Goal: Task Accomplishment & Management: Use online tool/utility

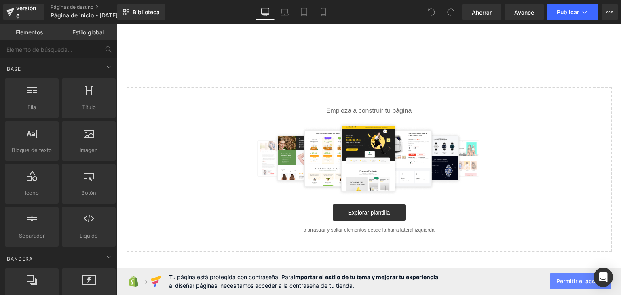
click at [572, 286] on button "Permitir el acceso" at bounding box center [580, 281] width 61 height 16
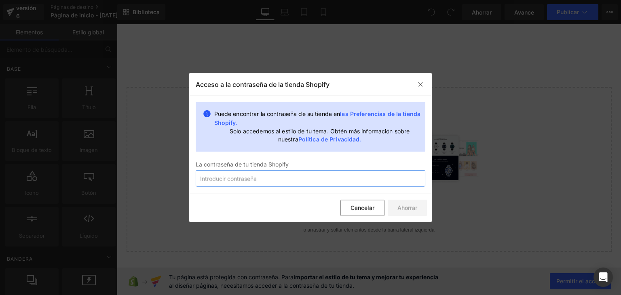
click at [381, 185] on input "text" at bounding box center [311, 179] width 230 height 16
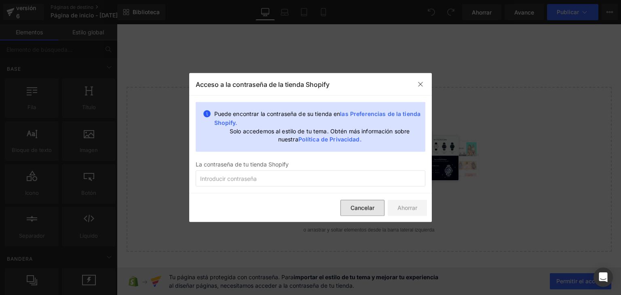
click at [368, 207] on font "Cancelar" at bounding box center [363, 207] width 24 height 7
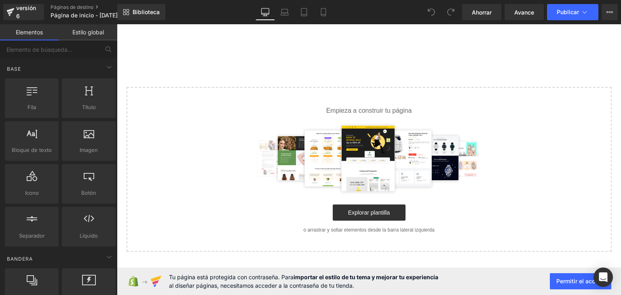
click at [90, 31] on font "Estilo global" at bounding box center [88, 32] width 32 height 7
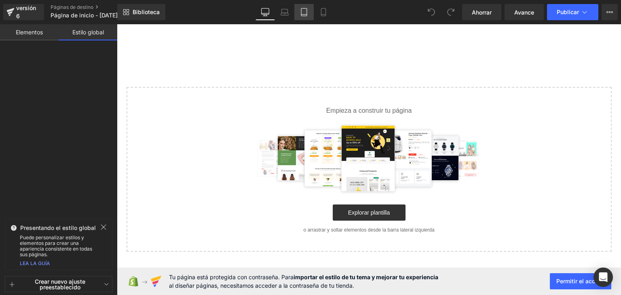
click at [302, 13] on icon at bounding box center [304, 12] width 8 height 8
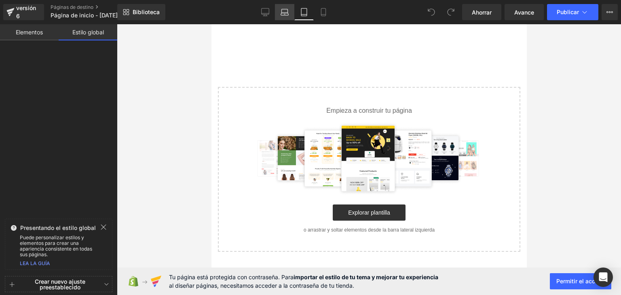
click at [287, 15] on icon at bounding box center [285, 12] width 8 height 8
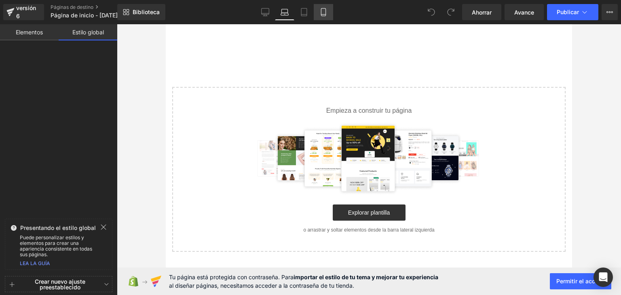
click at [318, 15] on link "Móvil" at bounding box center [323, 12] width 19 height 16
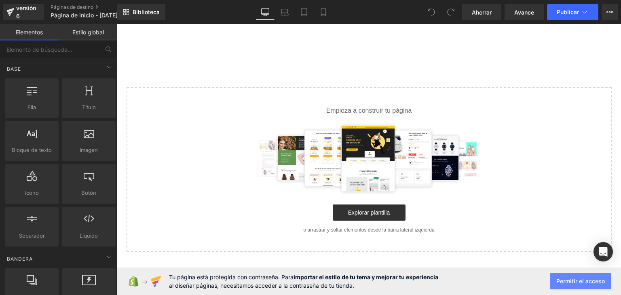
click at [550, 277] on button "Permitir el acceso" at bounding box center [580, 281] width 61 height 16
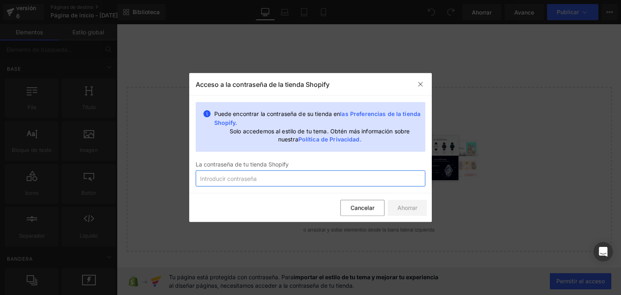
click at [305, 174] on input "text" at bounding box center [311, 179] width 230 height 16
paste input "@Accesoimport1"
type input "@Accesoimport1"
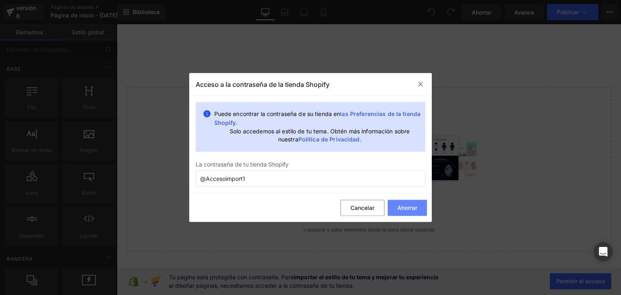
click at [404, 207] on font "Ahorrar" at bounding box center [408, 207] width 20 height 7
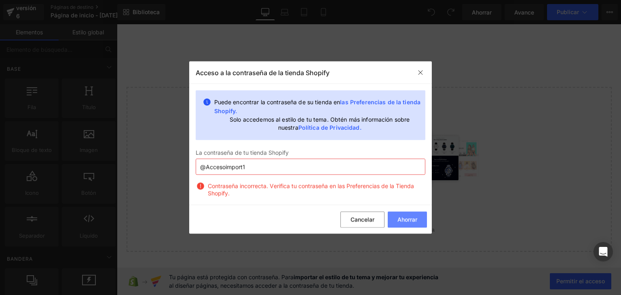
click at [400, 219] on font "Ahorrar" at bounding box center [408, 219] width 20 height 7
click at [422, 66] on div at bounding box center [420, 72] width 13 height 13
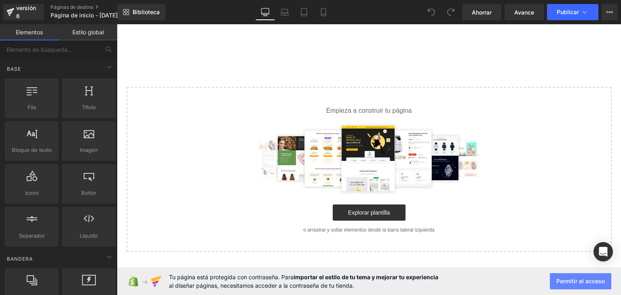
click at [563, 276] on button "Permitir el acceso" at bounding box center [580, 281] width 61 height 16
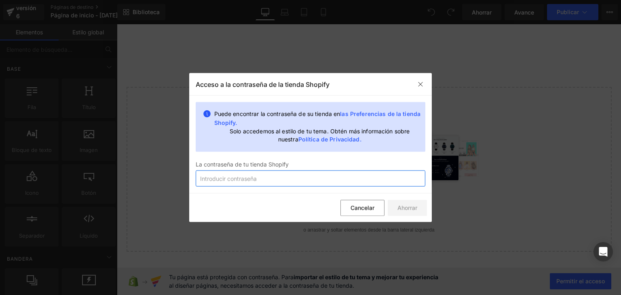
click at [376, 182] on input "text" at bounding box center [311, 179] width 230 height 16
type input "@Accesoimport1"
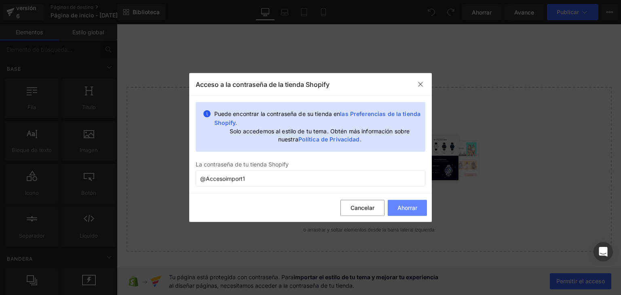
click at [413, 208] on font "Ahorrar" at bounding box center [408, 207] width 20 height 7
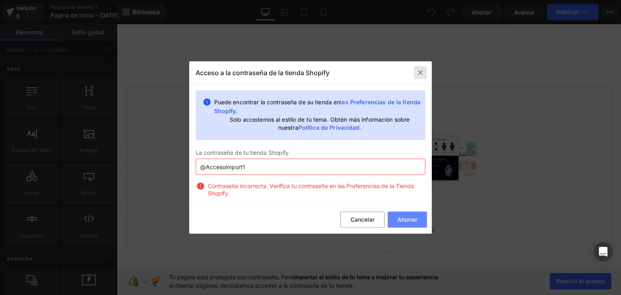
click at [423, 69] on img at bounding box center [420, 72] width 6 height 6
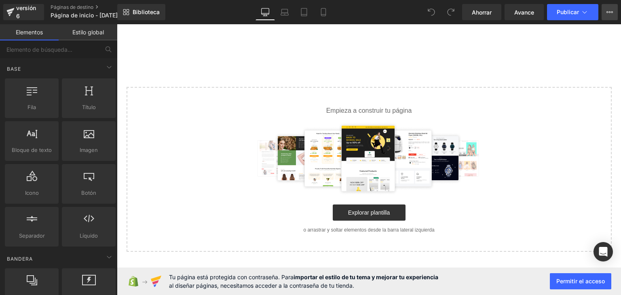
click at [610, 8] on button "Ver página en vivo Ver con plantilla actual Guardar plantilla en la biblioteca …" at bounding box center [610, 12] width 16 height 16
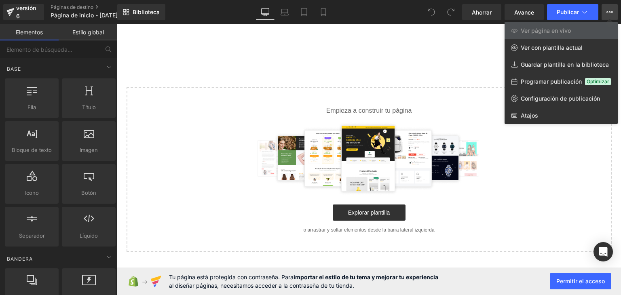
click at [610, 8] on button "Ver página en vivo Ver con plantilla actual Guardar plantilla en la biblioteca …" at bounding box center [610, 12] width 16 height 16
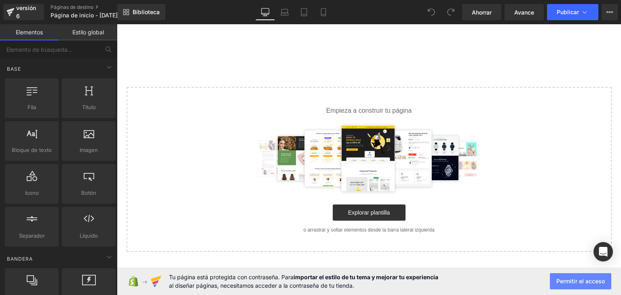
click at [601, 282] on font "Permitir el acceso" at bounding box center [581, 281] width 49 height 7
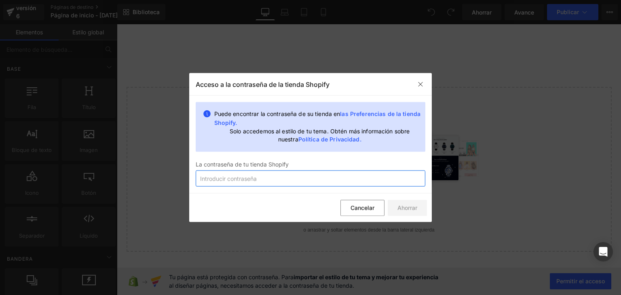
click at [299, 179] on input "text" at bounding box center [311, 179] width 230 height 16
type input "@Accesoimport1"
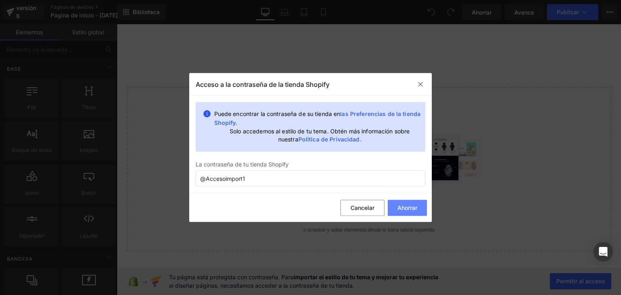
click at [404, 207] on font "Ahorrar" at bounding box center [408, 207] width 20 height 7
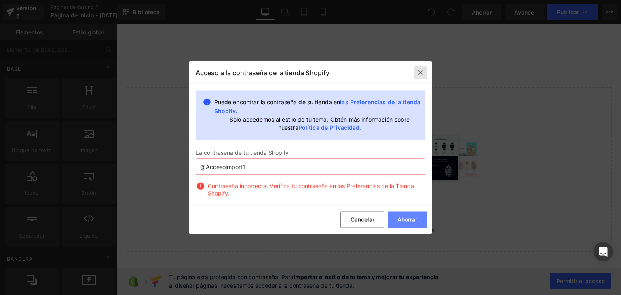
click at [420, 69] on img at bounding box center [420, 72] width 6 height 6
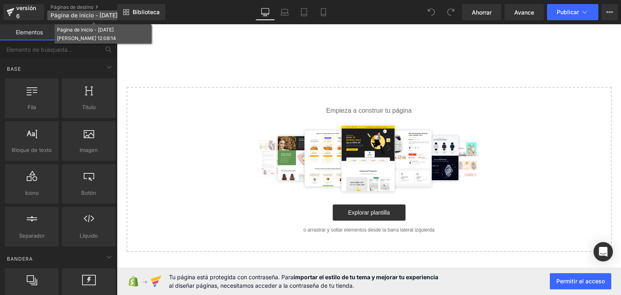
click at [107, 13] on font "Página de inicio - 21 de agosto, 12:08:14" at bounding box center [120, 15] width 138 height 7
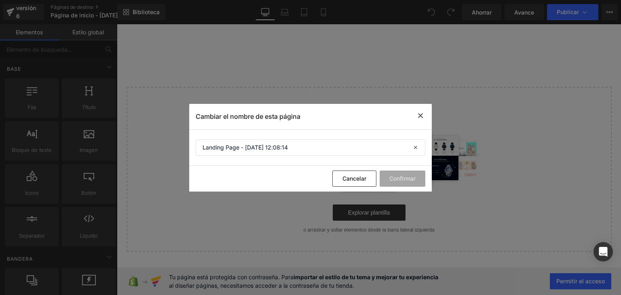
click at [419, 118] on icon at bounding box center [421, 116] width 10 height 10
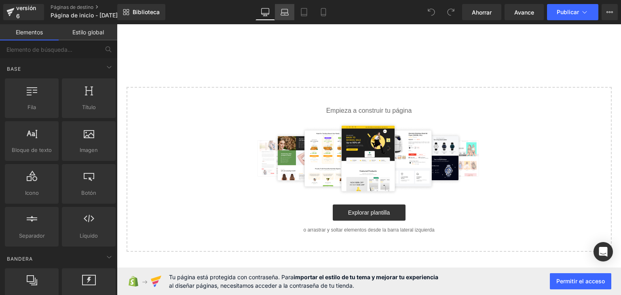
click at [285, 12] on icon at bounding box center [285, 12] width 8 height 8
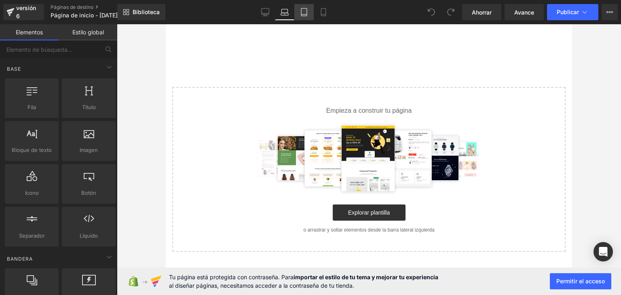
click at [301, 15] on icon at bounding box center [304, 12] width 8 height 8
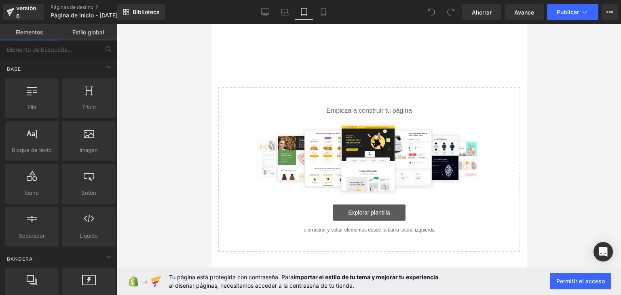
click at [356, 208] on link "Explorar plantilla" at bounding box center [369, 213] width 73 height 16
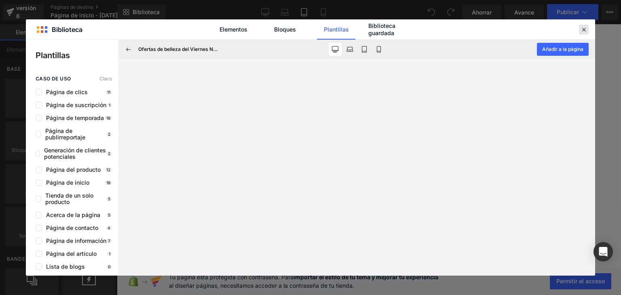
click at [582, 31] on icon at bounding box center [584, 29] width 7 height 7
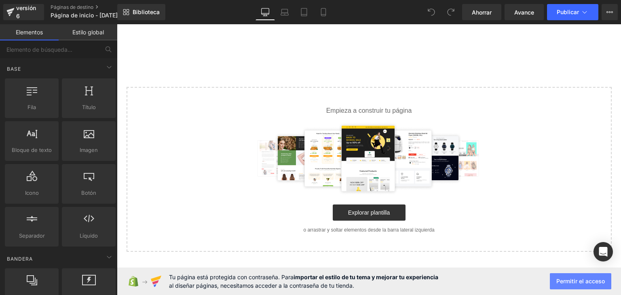
click at [570, 280] on font "Permitir el acceso" at bounding box center [581, 281] width 49 height 7
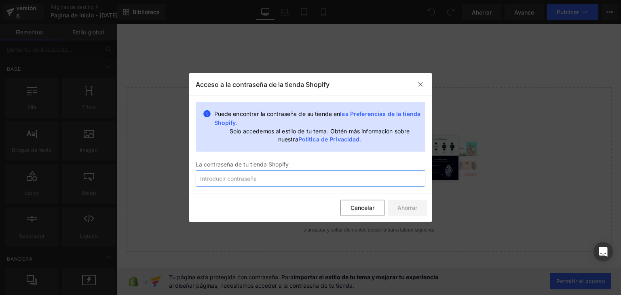
click at [367, 183] on input "text" at bounding box center [311, 179] width 230 height 16
type input "@Accesoimport1"
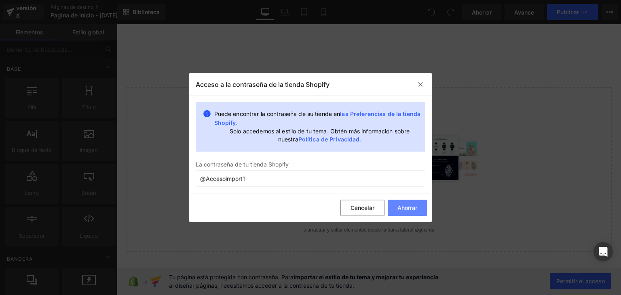
click at [416, 208] on font "Ahorrar" at bounding box center [408, 207] width 20 height 7
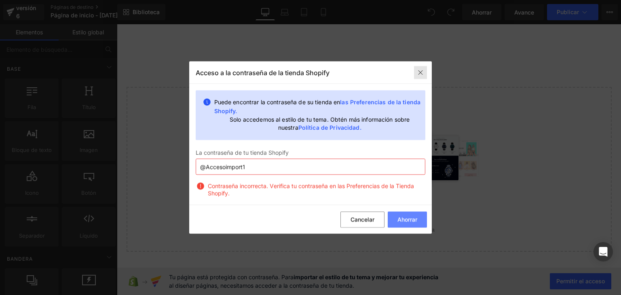
click at [416, 74] on div at bounding box center [420, 72] width 13 height 13
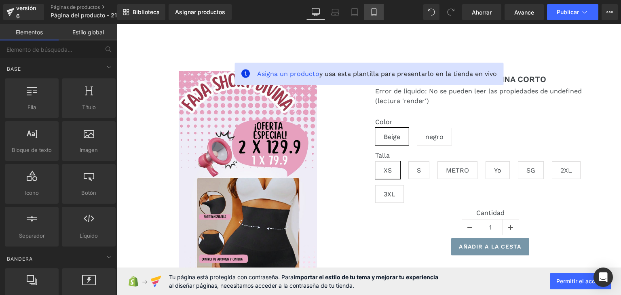
click at [374, 8] on icon at bounding box center [374, 12] width 8 height 8
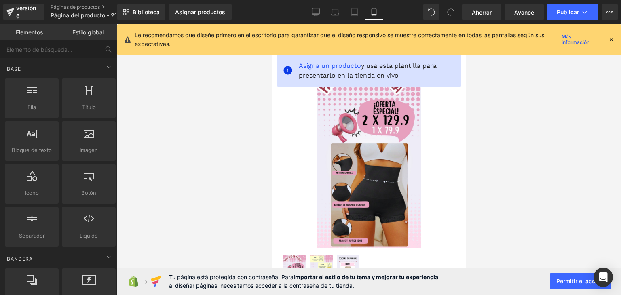
click at [610, 38] on icon at bounding box center [611, 39] width 7 height 7
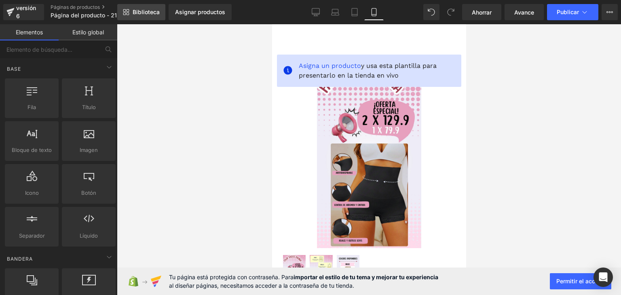
click at [140, 10] on font "Biblioteca" at bounding box center [146, 11] width 27 height 7
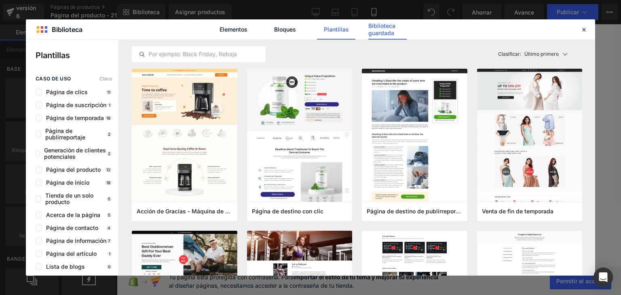
click at [382, 34] on font "Biblioteca guardada" at bounding box center [382, 29] width 27 height 14
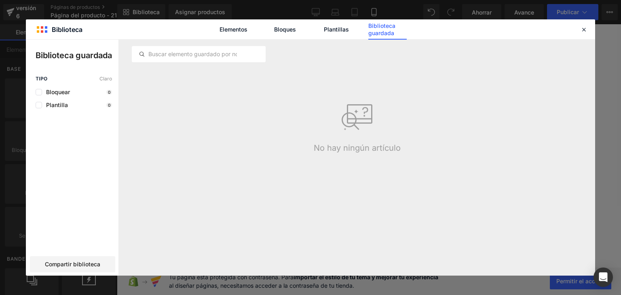
click at [350, 128] on icon at bounding box center [357, 117] width 32 height 32
click at [340, 150] on font "No hay ningún artículo" at bounding box center [357, 148] width 87 height 10
click at [586, 31] on icon at bounding box center [584, 29] width 7 height 7
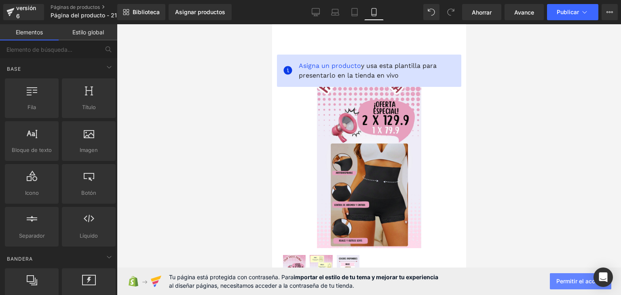
click at [571, 280] on font "Permitir el acceso" at bounding box center [581, 281] width 49 height 7
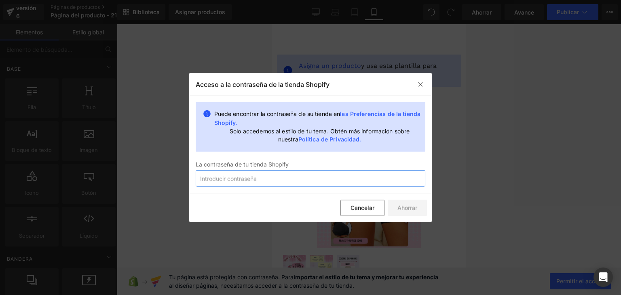
click at [308, 180] on input "text" at bounding box center [311, 179] width 230 height 16
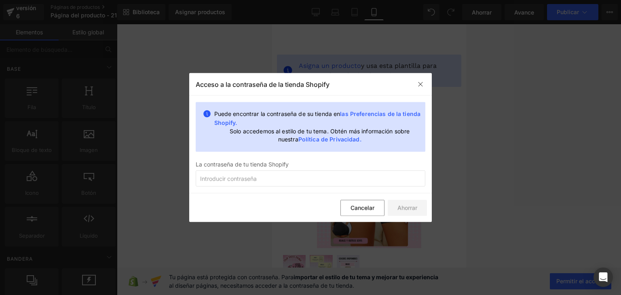
click at [366, 112] on font "las Preferencias de la tienda Shopify." at bounding box center [317, 118] width 207 height 16
drag, startPoint x: 266, startPoint y: 168, endPoint x: 264, endPoint y: 179, distance: 11.5
click at [264, 179] on div "Acceso a la contraseña de la tienda Shopify Puede encontrar la contraseña de su…" at bounding box center [310, 147] width 243 height 149
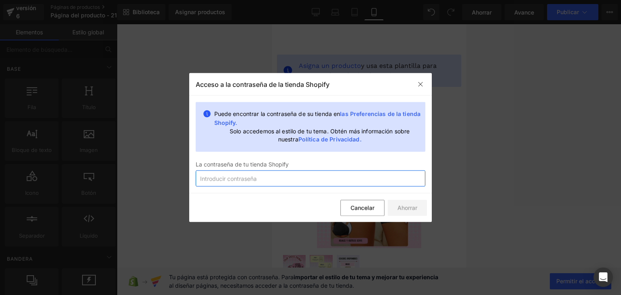
click at [264, 179] on input "text" at bounding box center [311, 179] width 230 height 16
paste input "eufrow"
type input "eufrow"
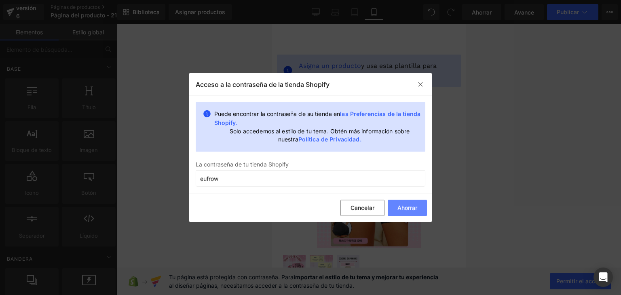
click at [407, 206] on font "Ahorrar" at bounding box center [408, 207] width 20 height 7
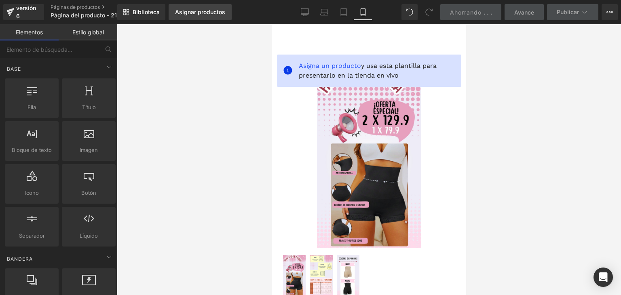
click at [193, 15] on font "Asignar productos" at bounding box center [200, 11] width 50 height 7
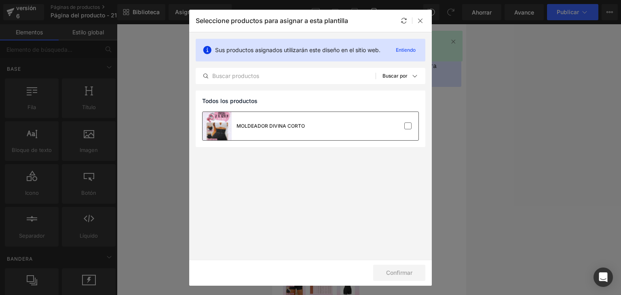
click at [348, 122] on div "MOLDEADOR DIVINA CORTO" at bounding box center [311, 126] width 216 height 28
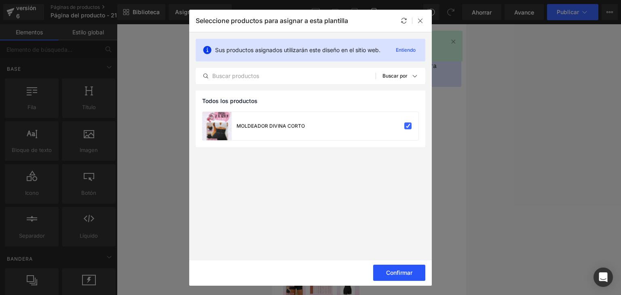
click at [392, 271] on font "Confirmar" at bounding box center [399, 272] width 26 height 7
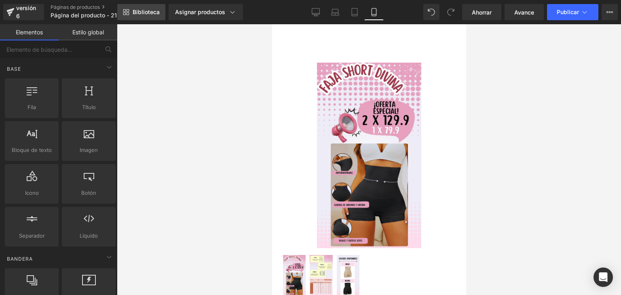
click at [140, 16] on link "Biblioteca" at bounding box center [141, 12] width 48 height 16
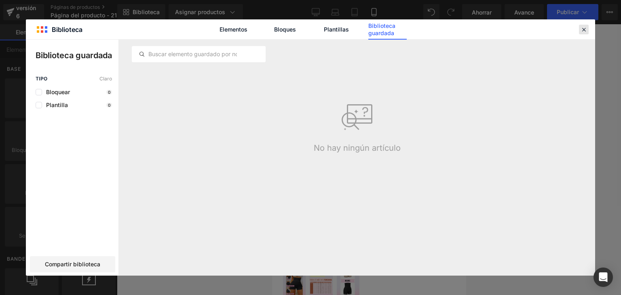
click at [584, 30] on icon at bounding box center [584, 29] width 7 height 7
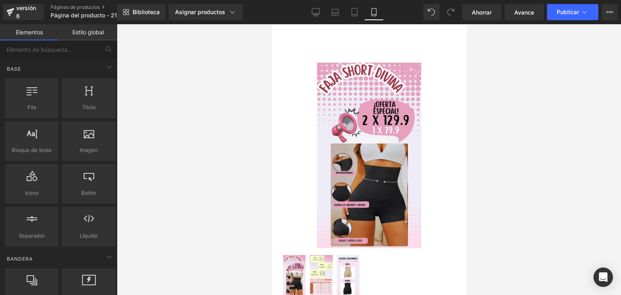
click at [86, 34] on font "Estilo global" at bounding box center [88, 32] width 32 height 7
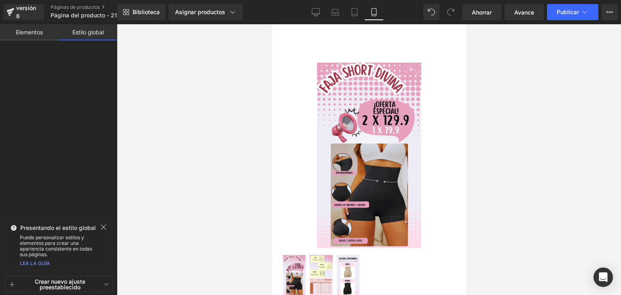
click at [77, 284] on font "Crear nuevo ajuste preestablecido" at bounding box center [60, 284] width 51 height 13
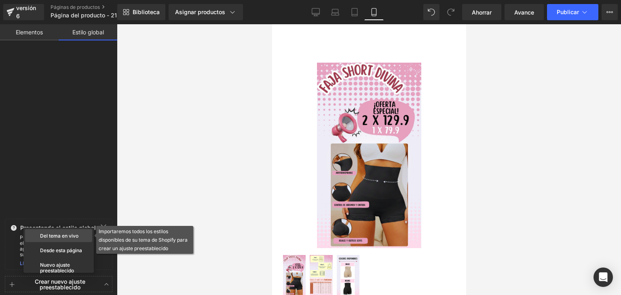
click at [65, 238] on font "Del tema en vivo" at bounding box center [59, 236] width 38 height 6
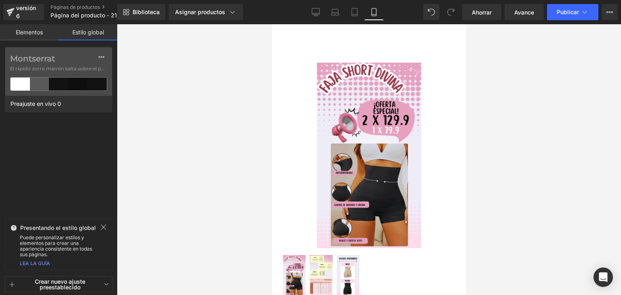
click at [34, 34] on font "Elementos" at bounding box center [29, 32] width 27 height 7
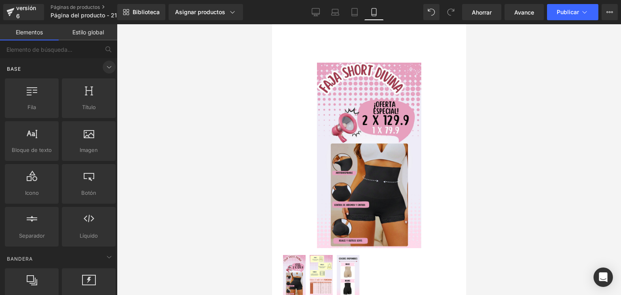
click at [105, 70] on icon at bounding box center [109, 67] width 10 height 10
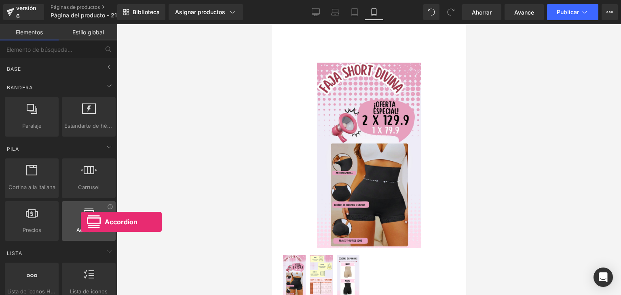
click at [81, 222] on div at bounding box center [88, 217] width 49 height 18
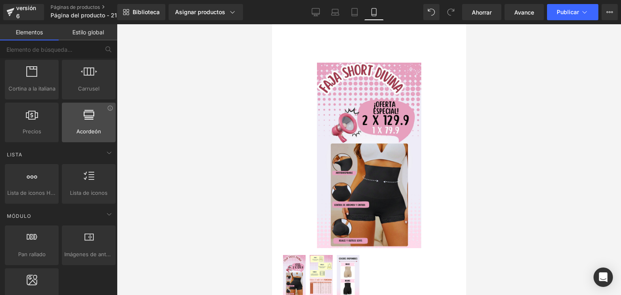
scroll to position [106, 0]
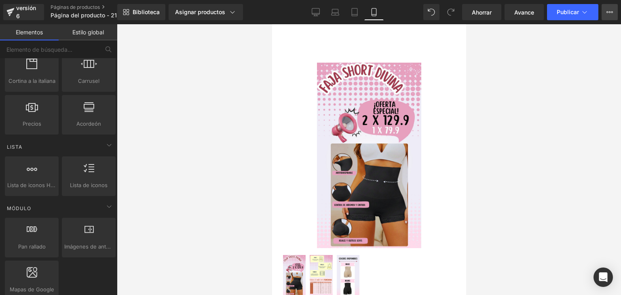
click at [607, 12] on icon at bounding box center [610, 12] width 6 height 6
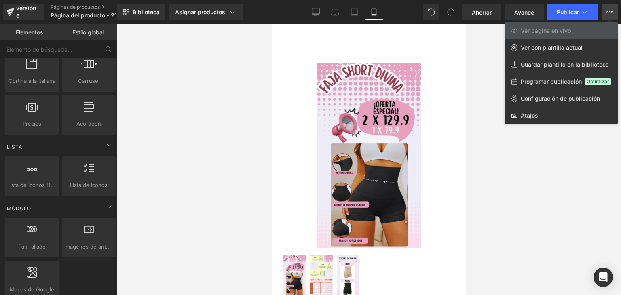
click at [487, 81] on div at bounding box center [369, 159] width 504 height 271
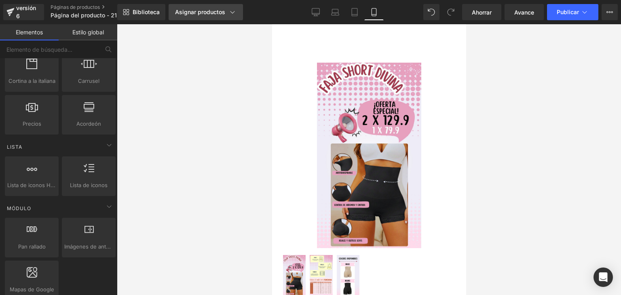
click at [229, 13] on icon at bounding box center [233, 12] width 8 height 8
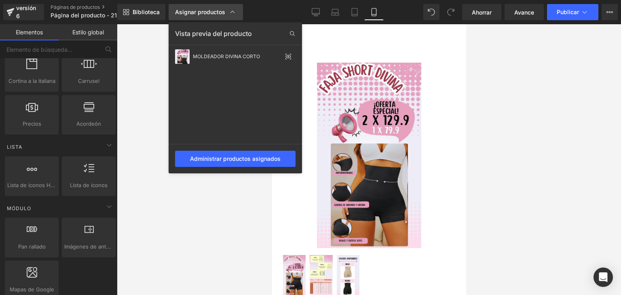
click at [229, 13] on icon at bounding box center [233, 12] width 8 height 8
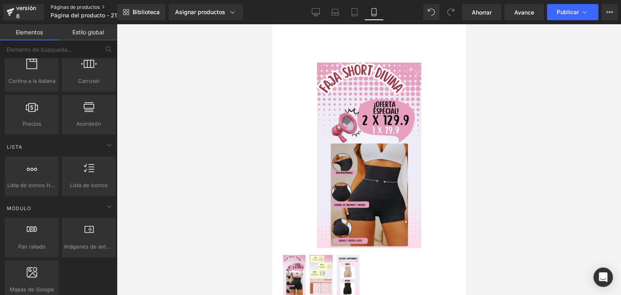
click at [91, 4] on font "Páginas de productos" at bounding box center [75, 7] width 49 height 6
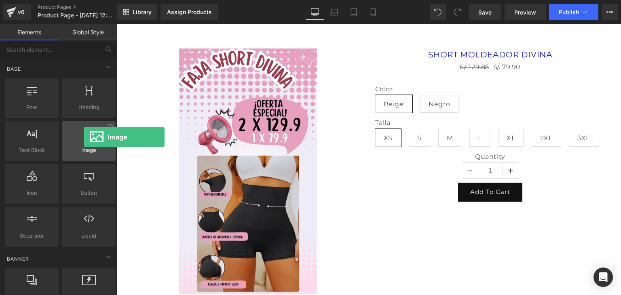
click at [84, 137] on icon at bounding box center [89, 133] width 11 height 11
click at [82, 140] on div at bounding box center [88, 137] width 49 height 18
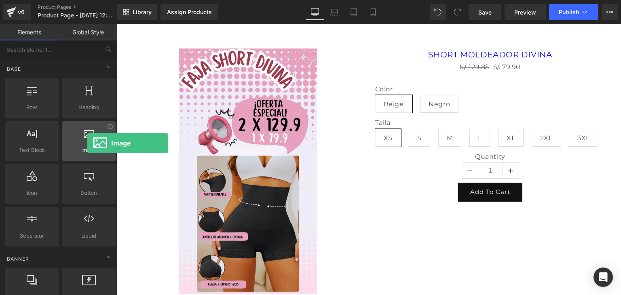
click at [87, 143] on div at bounding box center [88, 137] width 49 height 18
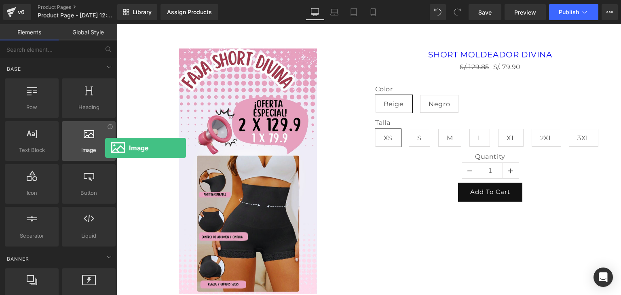
click at [105, 148] on span "Image" at bounding box center [88, 150] width 49 height 8
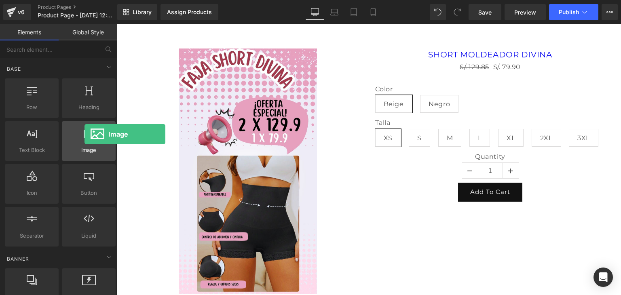
click at [85, 134] on icon at bounding box center [89, 133] width 11 height 11
click at [97, 133] on div at bounding box center [88, 137] width 49 height 18
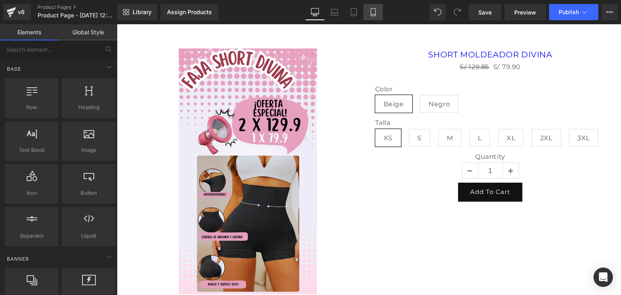
click at [376, 13] on icon at bounding box center [373, 12] width 8 height 8
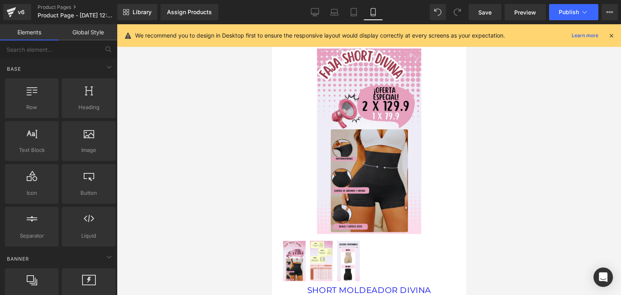
click at [613, 34] on icon at bounding box center [611, 35] width 7 height 7
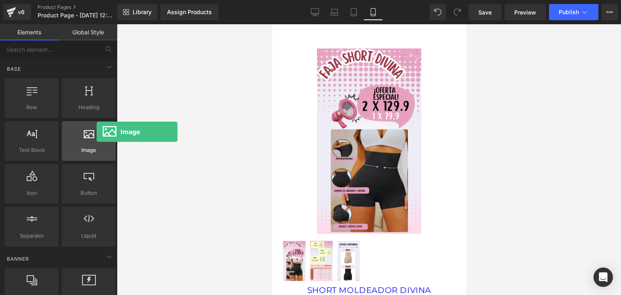
click at [97, 132] on div at bounding box center [88, 137] width 49 height 18
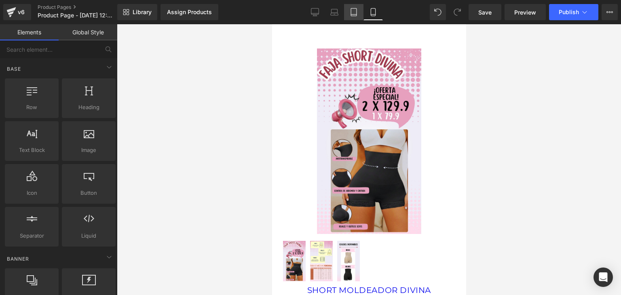
click at [353, 13] on icon at bounding box center [354, 12] width 8 height 8
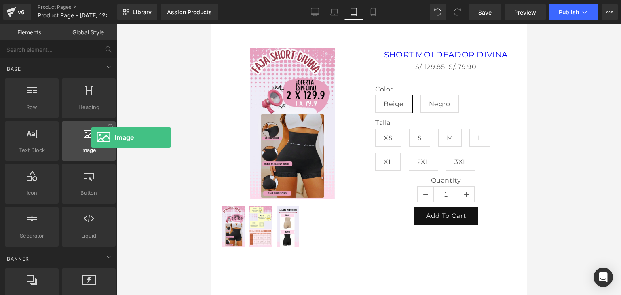
click at [91, 138] on icon at bounding box center [89, 133] width 11 height 11
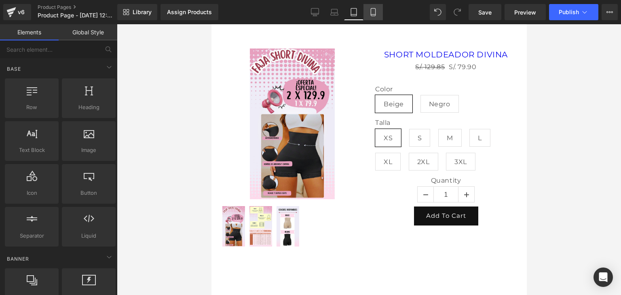
click at [376, 8] on icon at bounding box center [373, 12] width 8 height 8
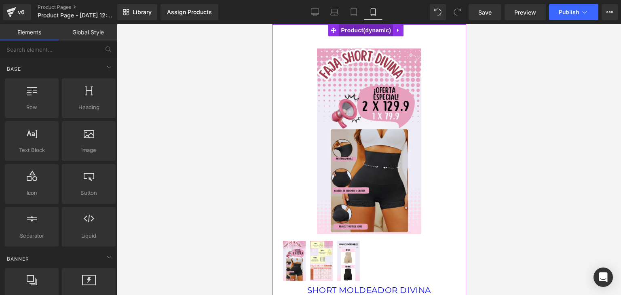
click at [361, 29] on span "Product" at bounding box center [366, 30] width 54 height 12
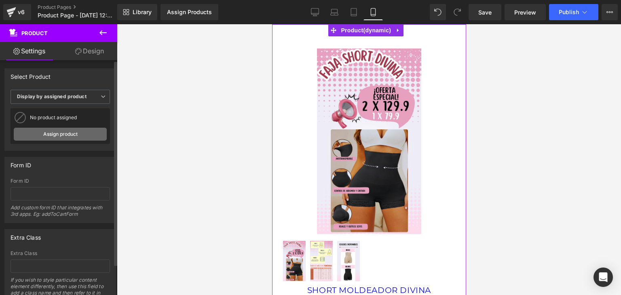
click at [81, 133] on link "Assign product" at bounding box center [60, 134] width 93 height 13
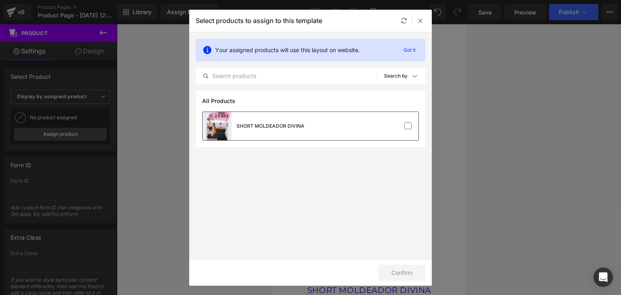
click at [271, 125] on div "SHORT MOLDEADOR DIVINA" at bounding box center [271, 126] width 68 height 7
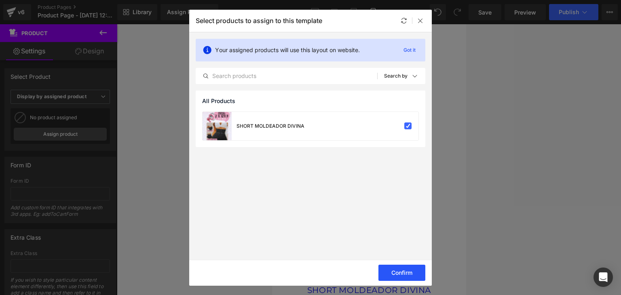
click at [405, 269] on button "Confirm" at bounding box center [402, 273] width 47 height 16
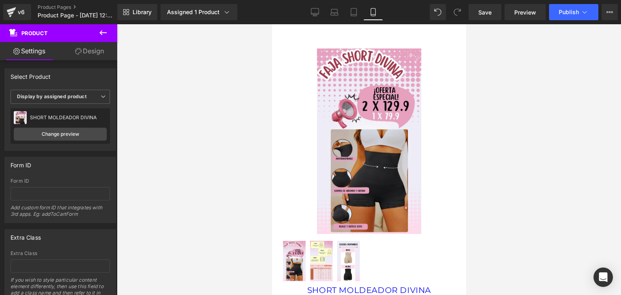
click at [102, 33] on icon at bounding box center [103, 32] width 7 height 5
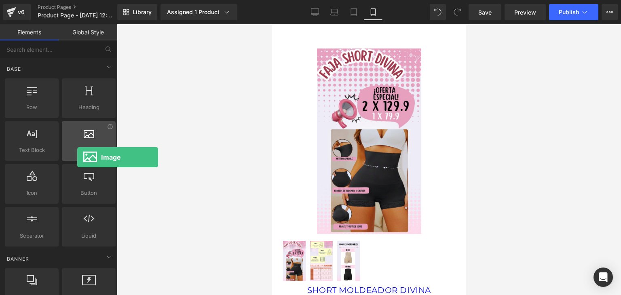
click at [77, 157] on div "Image images, photos, alts, uploads" at bounding box center [89, 141] width 54 height 40
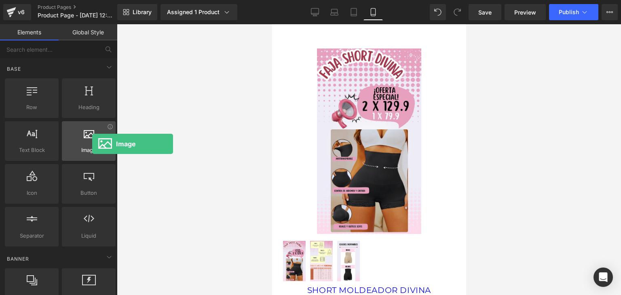
click at [92, 144] on div at bounding box center [88, 137] width 49 height 18
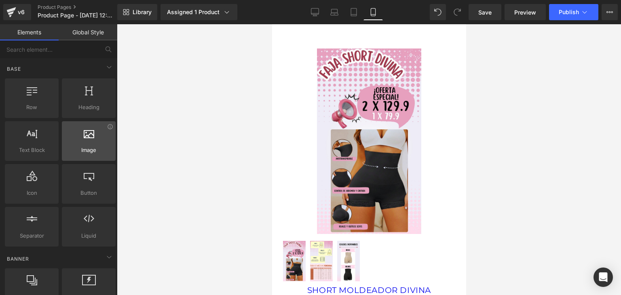
click at [92, 144] on div at bounding box center [88, 137] width 49 height 18
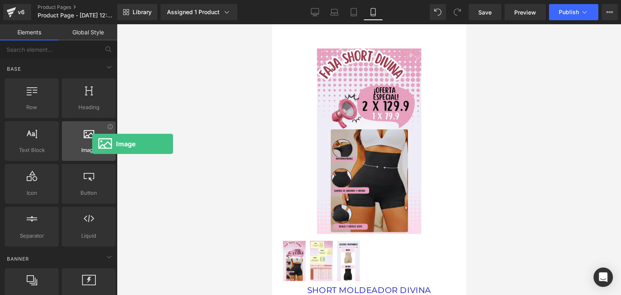
click at [92, 144] on div at bounding box center [88, 137] width 49 height 18
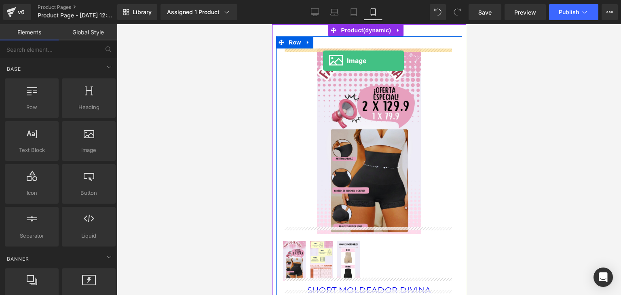
drag, startPoint x: 360, startPoint y: 161, endPoint x: 319, endPoint y: 59, distance: 109.8
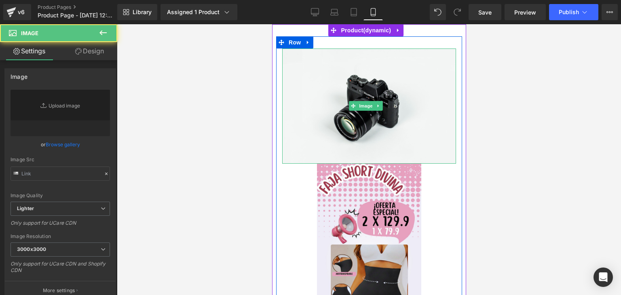
type input "//d1um8515vdn9kb.cloudfront.net/images/parallax.jpg"
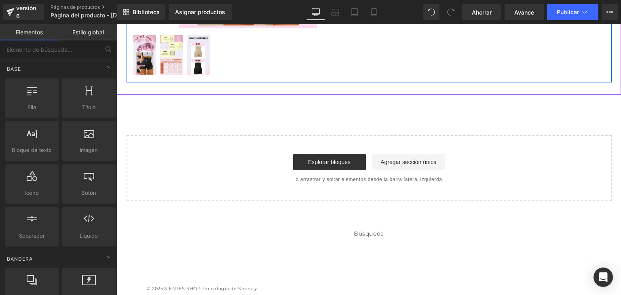
scroll to position [267, 0]
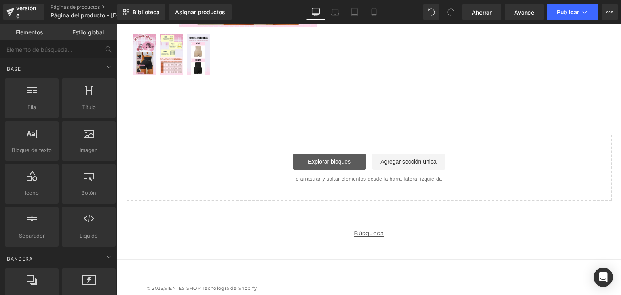
click at [335, 165] on link "Explorar bloques" at bounding box center [329, 162] width 73 height 16
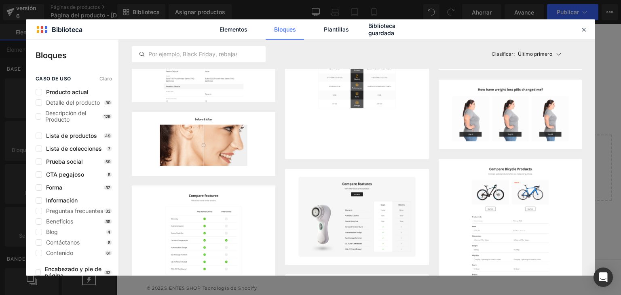
scroll to position [0, 0]
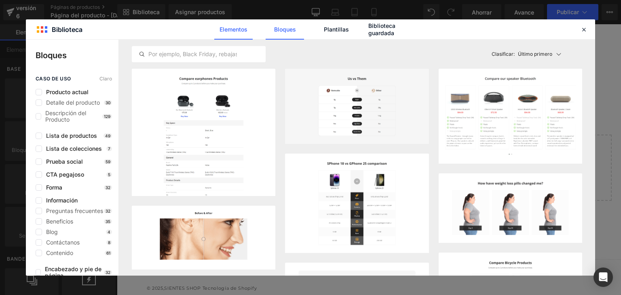
click at [235, 27] on font "Elementos" at bounding box center [234, 29] width 28 height 7
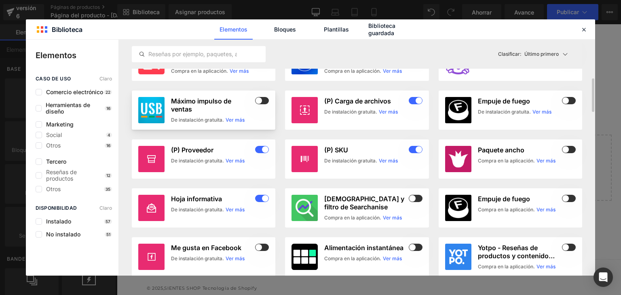
scroll to position [274, 0]
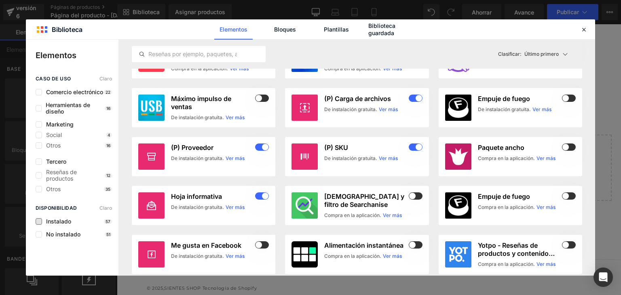
click at [55, 225] on font "Instalado" at bounding box center [58, 221] width 25 height 7
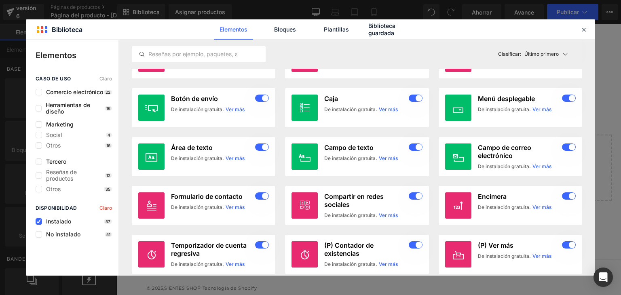
click at [55, 225] on font "Instalado" at bounding box center [58, 221] width 25 height 7
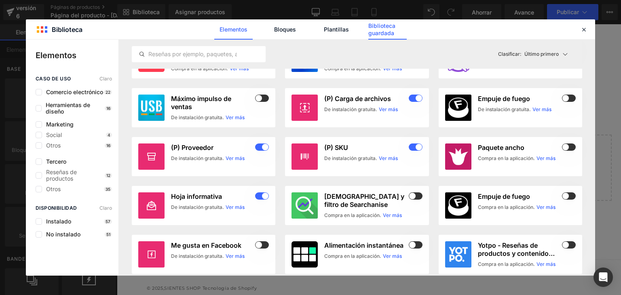
click at [372, 33] on font "Biblioteca guardada" at bounding box center [382, 29] width 27 height 14
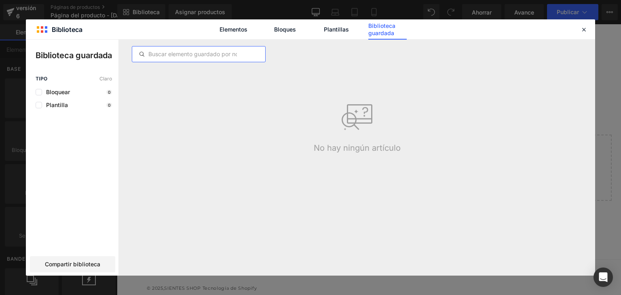
click at [164, 59] on input "text" at bounding box center [198, 54] width 133 height 10
click at [330, 32] on font "Plantillas" at bounding box center [336, 29] width 25 height 7
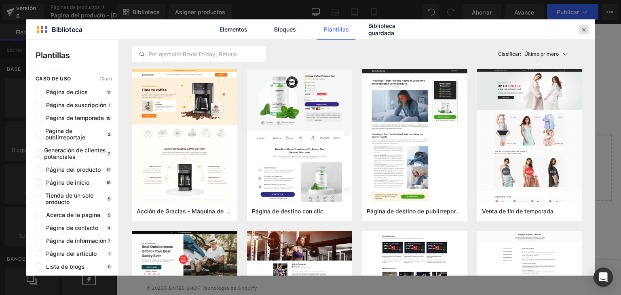
click at [583, 28] on icon at bounding box center [584, 29] width 7 height 7
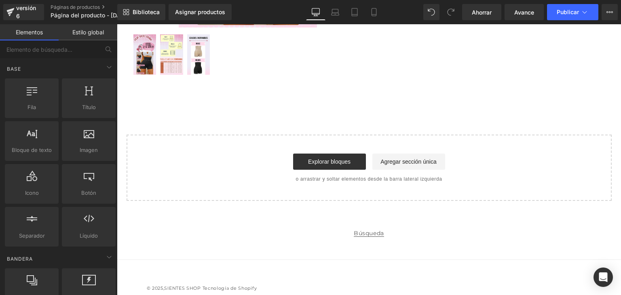
scroll to position [0, 0]
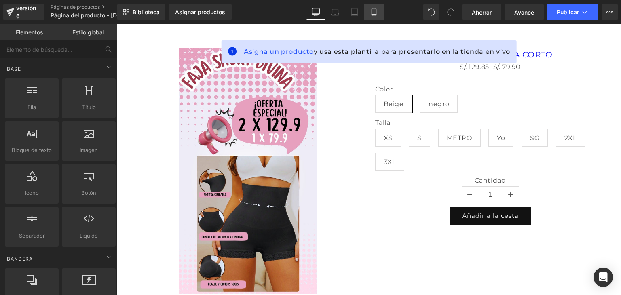
click at [375, 13] on icon at bounding box center [374, 12] width 4 height 8
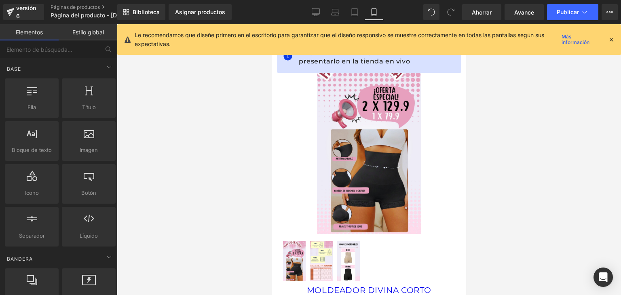
click at [612, 40] on icon at bounding box center [611, 39] width 7 height 7
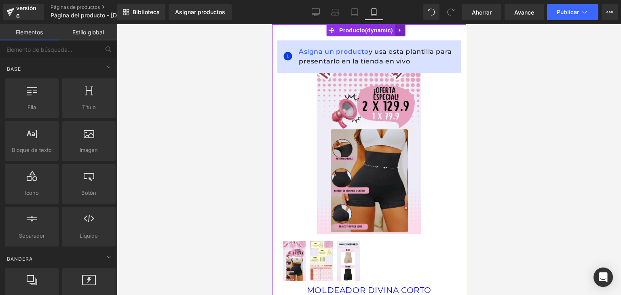
click at [399, 30] on icon at bounding box center [400, 31] width 2 height 4
click at [405, 31] on icon at bounding box center [406, 31] width 6 height 6
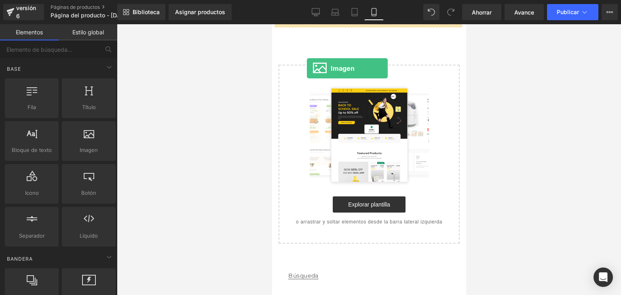
drag, startPoint x: 354, startPoint y: 170, endPoint x: 309, endPoint y: 66, distance: 114.2
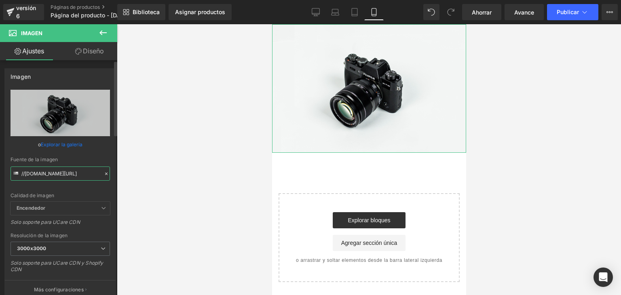
click at [61, 172] on input "//d1um8515vdn9kb.cloudfront.net/images/parallax.jpg" at bounding box center [61, 174] width 100 height 14
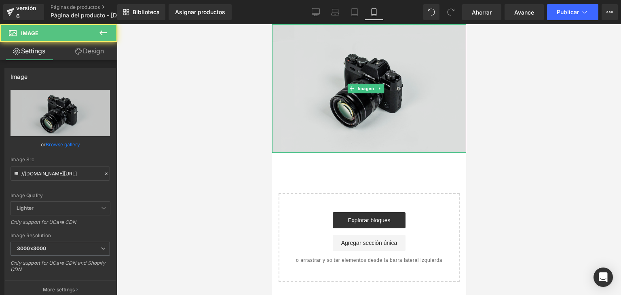
click at [302, 89] on img at bounding box center [369, 88] width 194 height 129
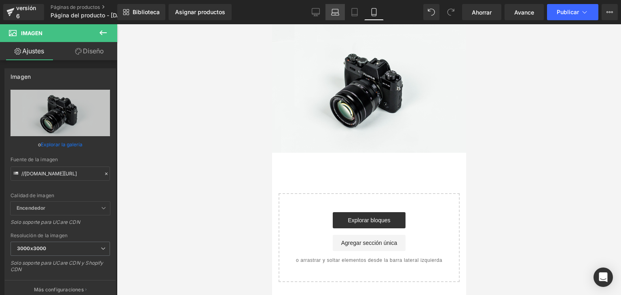
click at [334, 13] on icon at bounding box center [335, 12] width 8 height 8
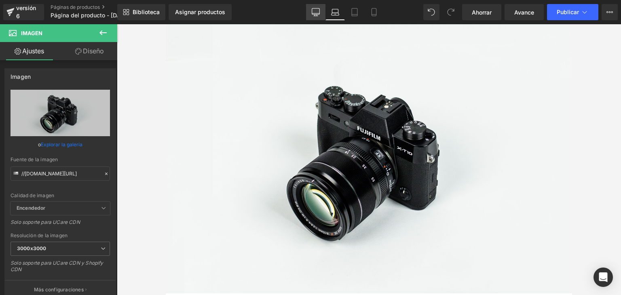
click at [322, 16] on link "De oficina" at bounding box center [315, 12] width 19 height 16
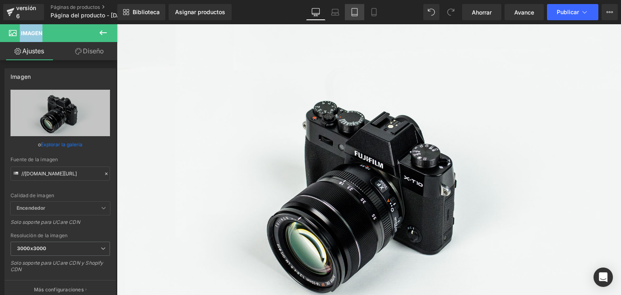
click at [345, 15] on link "Tableta" at bounding box center [354, 12] width 19 height 16
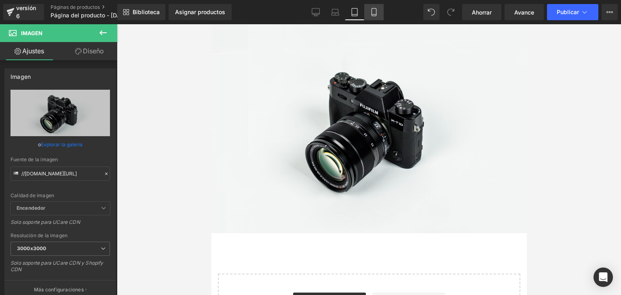
click at [371, 17] on link "Móvil" at bounding box center [373, 12] width 19 height 16
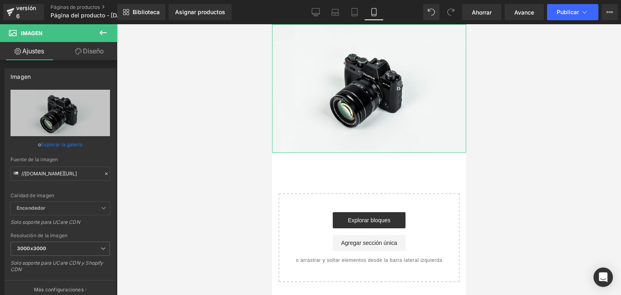
click at [83, 52] on font "Diseño" at bounding box center [93, 51] width 21 height 8
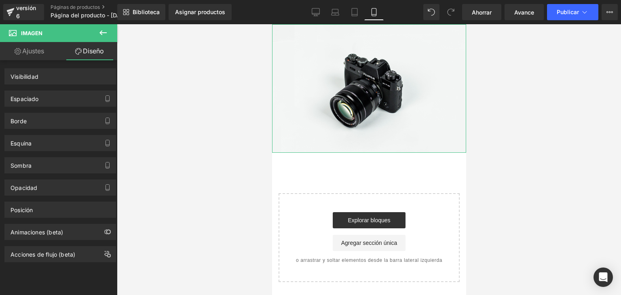
click at [36, 54] on font "Ajustes" at bounding box center [33, 51] width 22 height 8
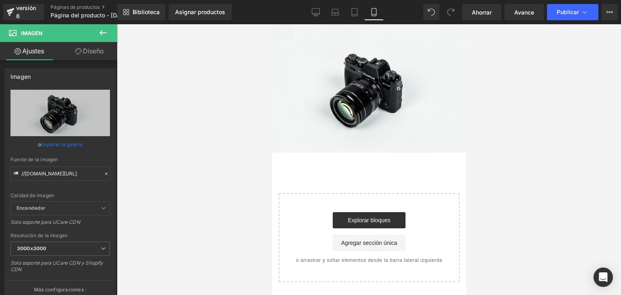
click at [225, 124] on div at bounding box center [369, 159] width 504 height 271
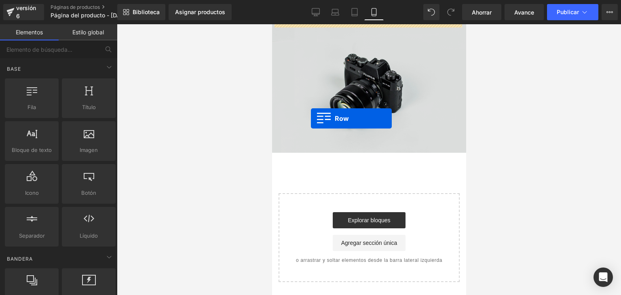
drag, startPoint x: 301, startPoint y: 130, endPoint x: 312, endPoint y: 118, distance: 16.0
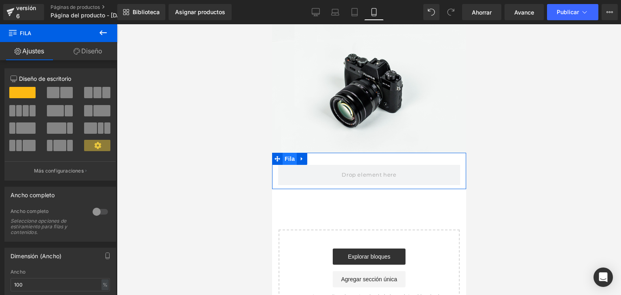
click at [291, 156] on font "Fila" at bounding box center [289, 159] width 10 height 6
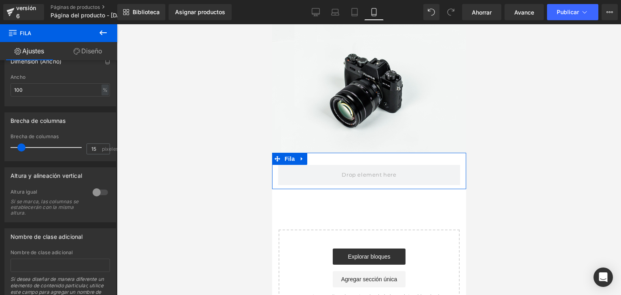
scroll to position [195, 0]
click at [81, 55] on link "Diseño" at bounding box center [88, 51] width 59 height 18
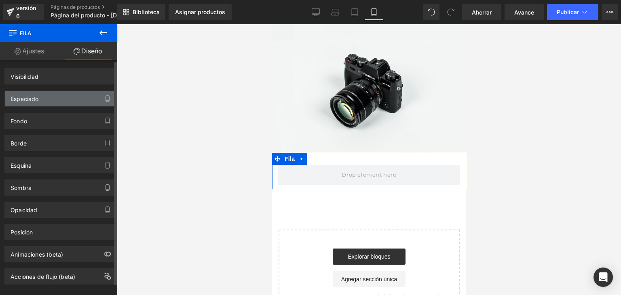
click at [48, 94] on div "Espaciado" at bounding box center [60, 98] width 111 height 15
click at [43, 102] on div "Espaciado" at bounding box center [60, 98] width 111 height 15
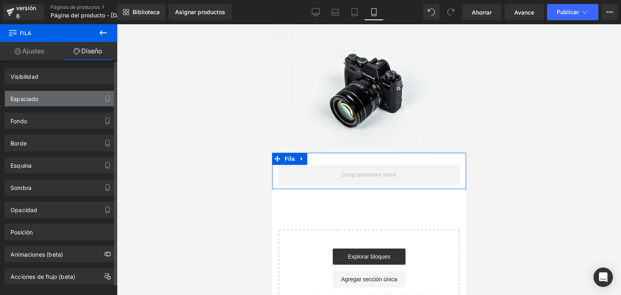
click at [43, 102] on div "Espaciado" at bounding box center [60, 98] width 111 height 15
drag, startPoint x: 43, startPoint y: 102, endPoint x: 107, endPoint y: 97, distance: 63.7
click at [107, 97] on div "Espaciado" at bounding box center [60, 98] width 111 height 15
click at [107, 97] on icon "button" at bounding box center [107, 98] width 6 height 6
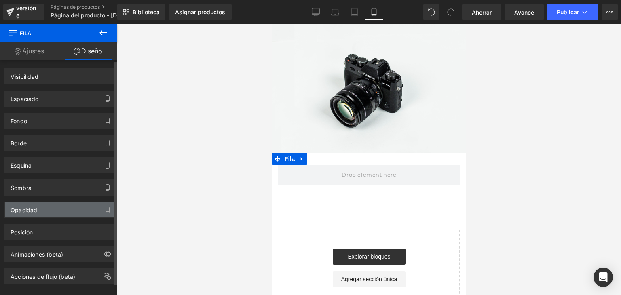
scroll to position [11, 0]
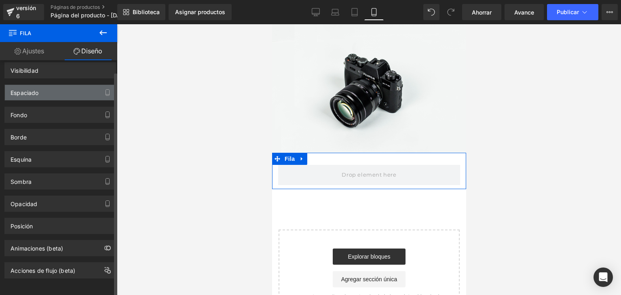
click at [30, 85] on div "Espaciado" at bounding box center [25, 90] width 28 height 11
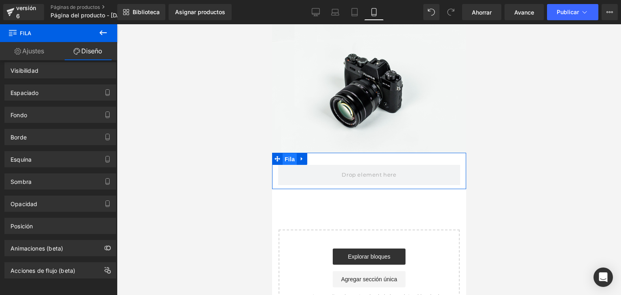
click at [290, 157] on font "Fila" at bounding box center [289, 159] width 10 height 6
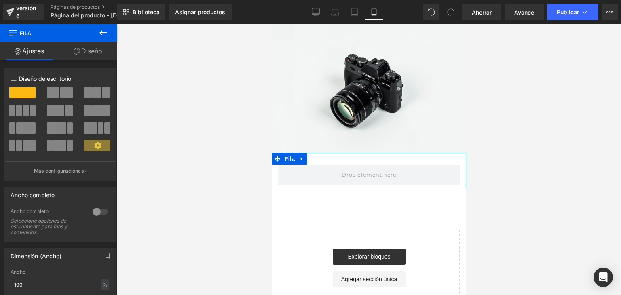
click at [87, 52] on font "Diseño" at bounding box center [91, 51] width 21 height 8
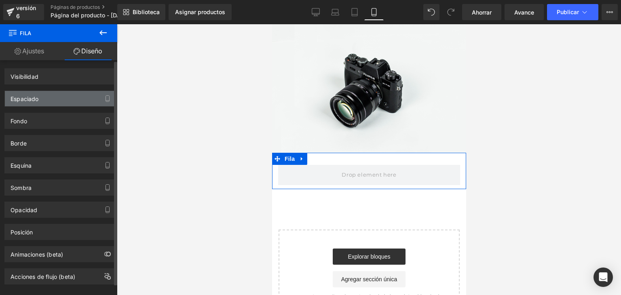
click at [34, 99] on font "Espaciado" at bounding box center [25, 98] width 28 height 7
click at [104, 99] on icon "button" at bounding box center [107, 98] width 6 height 6
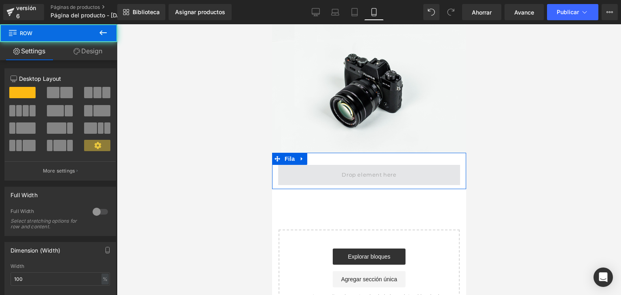
click at [327, 165] on span at bounding box center [369, 175] width 182 height 20
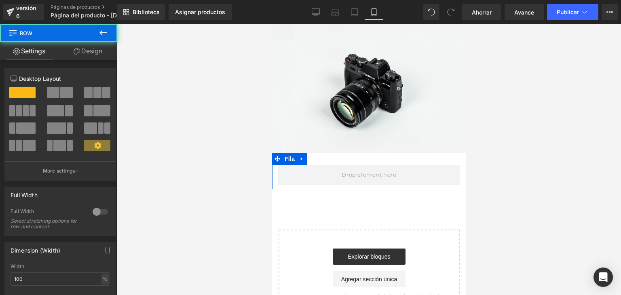
click at [335, 157] on div "Fila" at bounding box center [369, 171] width 194 height 36
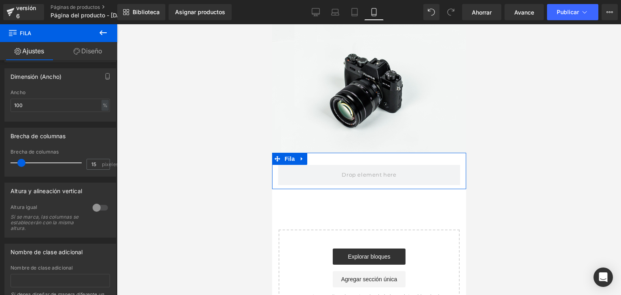
scroll to position [194, 0]
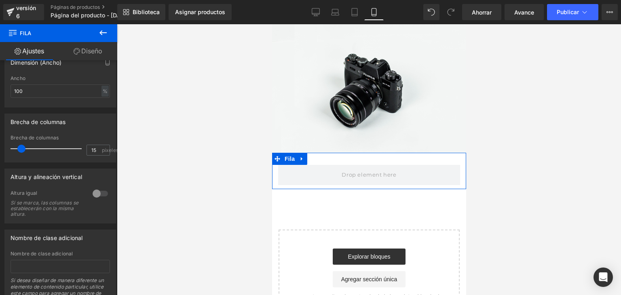
click at [88, 53] on font "Diseño" at bounding box center [91, 51] width 21 height 8
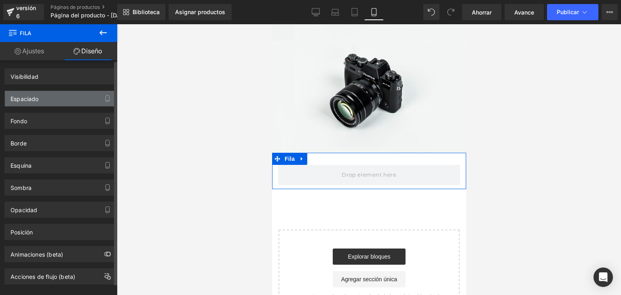
click at [53, 97] on div "Espaciado" at bounding box center [60, 98] width 111 height 15
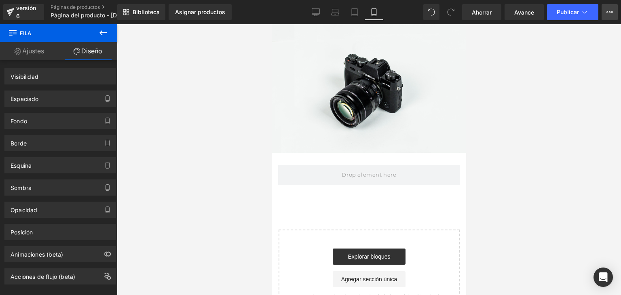
click at [608, 13] on icon at bounding box center [608, 12] width 2 height 2
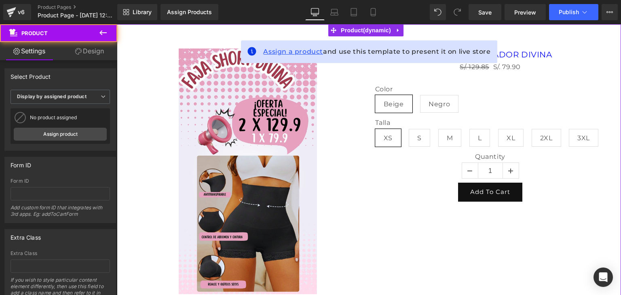
click at [286, 52] on span "Assign a product" at bounding box center [293, 52] width 60 height 8
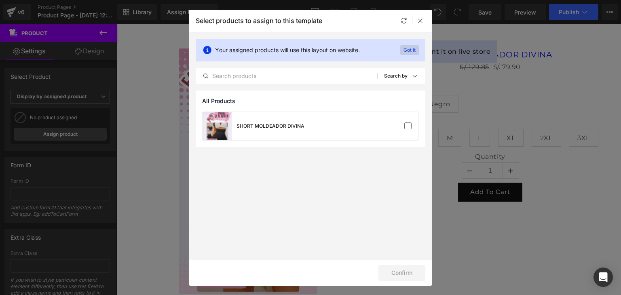
click at [410, 52] on p "Got it" at bounding box center [409, 50] width 19 height 10
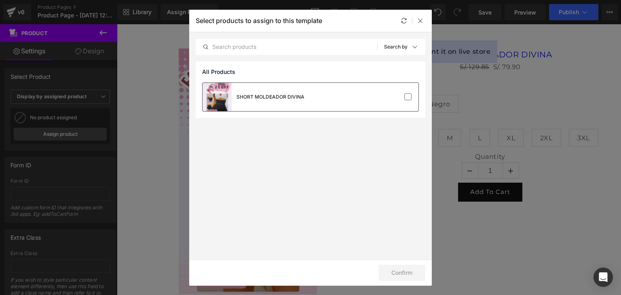
click at [388, 105] on div "SHORT MOLDEADOR DIVINA" at bounding box center [311, 97] width 216 height 28
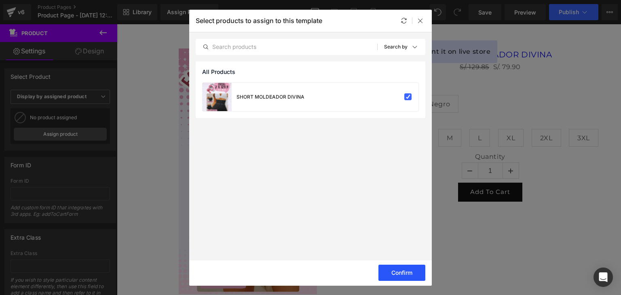
click at [387, 269] on button "Confirm" at bounding box center [402, 273] width 47 height 16
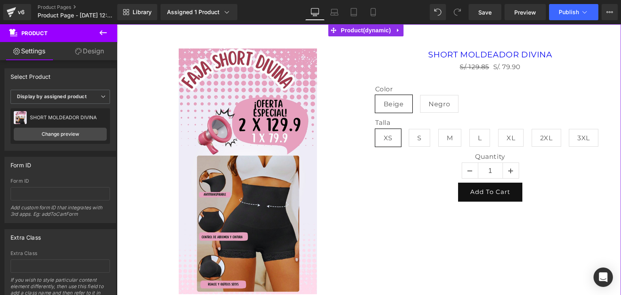
click at [92, 49] on link "Design" at bounding box center [89, 51] width 59 height 18
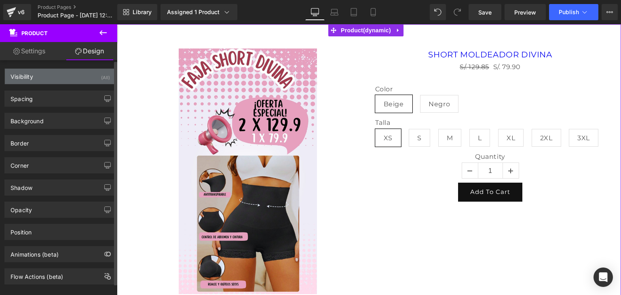
click at [72, 76] on div "Visibility (All)" at bounding box center [60, 76] width 111 height 15
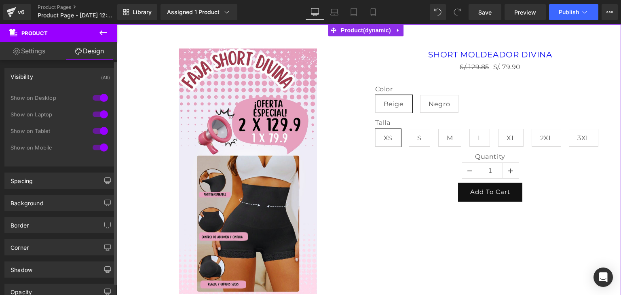
click at [91, 97] on div at bounding box center [100, 97] width 19 height 13
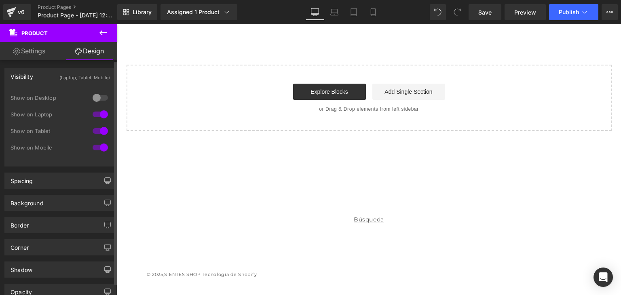
click at [91, 112] on div at bounding box center [100, 114] width 19 height 13
click at [369, 14] on icon at bounding box center [373, 12] width 8 height 8
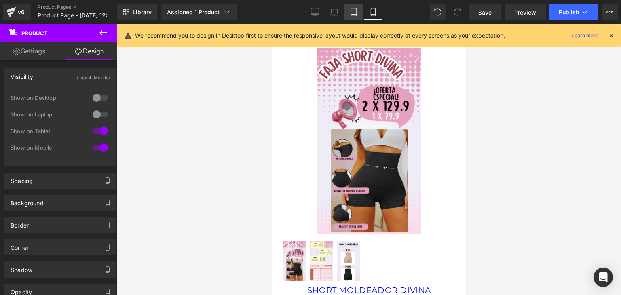
click at [351, 12] on icon at bounding box center [354, 12] width 8 height 8
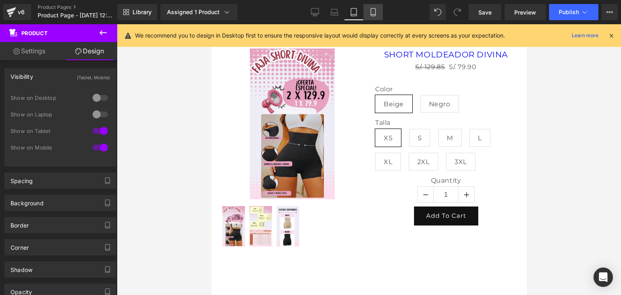
click at [373, 13] on icon at bounding box center [373, 12] width 8 height 8
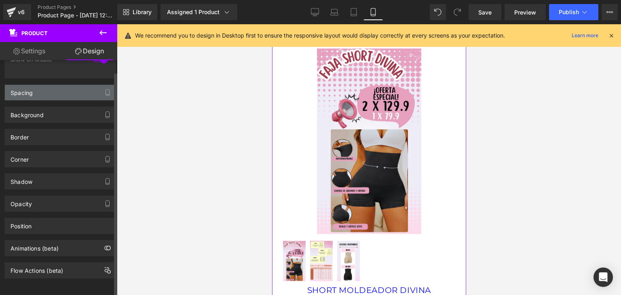
scroll to position [93, 0]
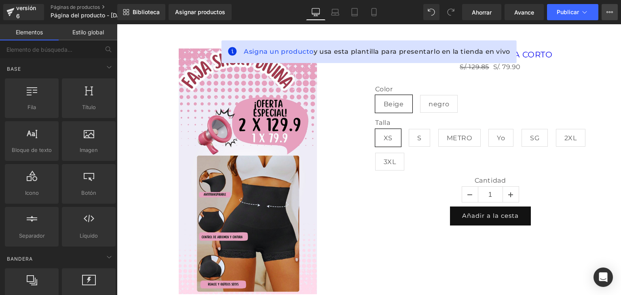
click at [610, 13] on icon at bounding box center [610, 12] width 6 height 6
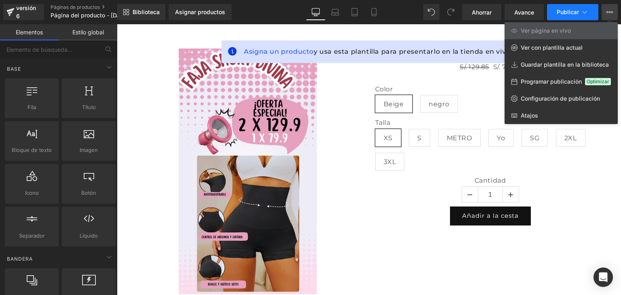
click at [586, 12] on icon at bounding box center [585, 12] width 4 height 2
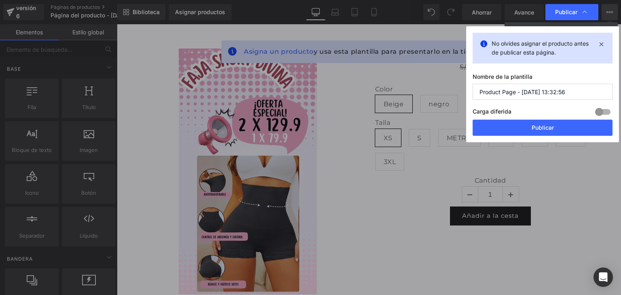
click at [603, 110] on div at bounding box center [602, 112] width 19 height 13
click at [597, 111] on div at bounding box center [602, 112] width 19 height 13
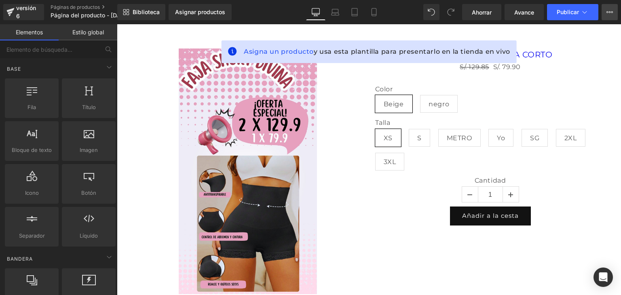
click at [613, 11] on icon at bounding box center [610, 12] width 6 height 6
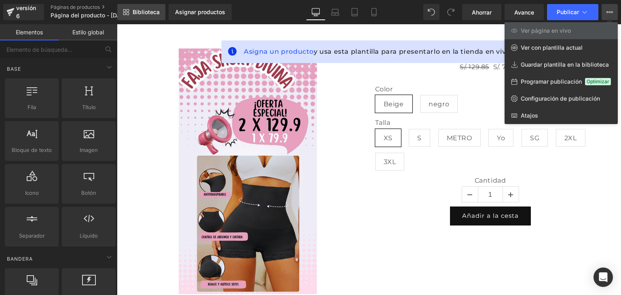
click at [139, 11] on font "Biblioteca" at bounding box center [146, 11] width 27 height 7
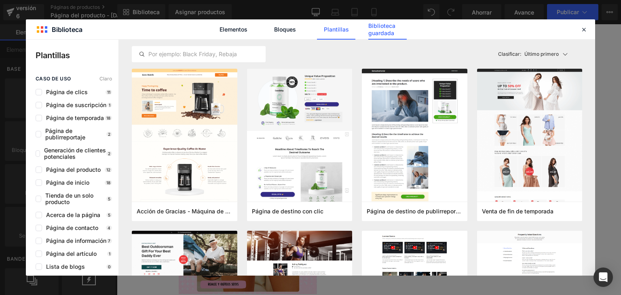
click at [382, 28] on font "Biblioteca guardada" at bounding box center [382, 29] width 27 height 14
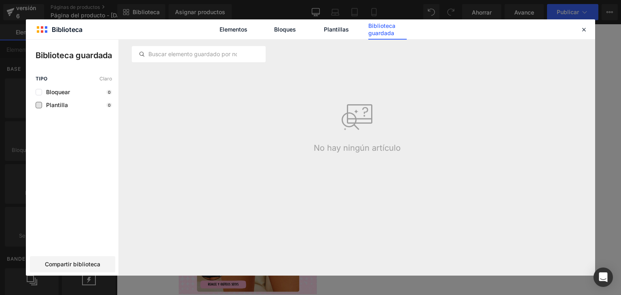
click at [53, 106] on font "Plantilla" at bounding box center [57, 105] width 22 height 7
click at [585, 31] on icon at bounding box center [584, 29] width 7 height 7
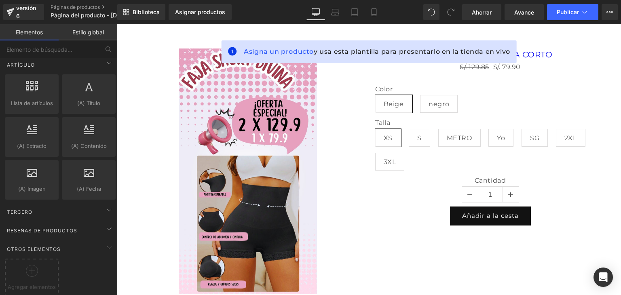
scroll to position [1540, 0]
click at [612, 8] on button "Ver página en vivo Ver con plantilla actual Guardar plantilla en la biblioteca …" at bounding box center [610, 12] width 16 height 16
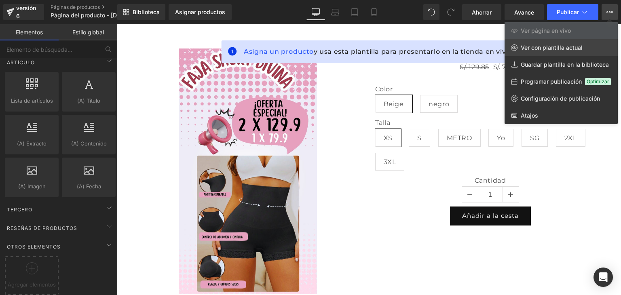
click at [540, 52] on link "Ver con plantilla actual" at bounding box center [561, 47] width 113 height 17
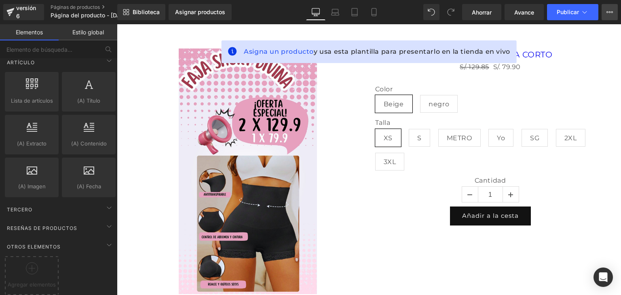
click at [610, 14] on icon at bounding box center [610, 12] width 6 height 6
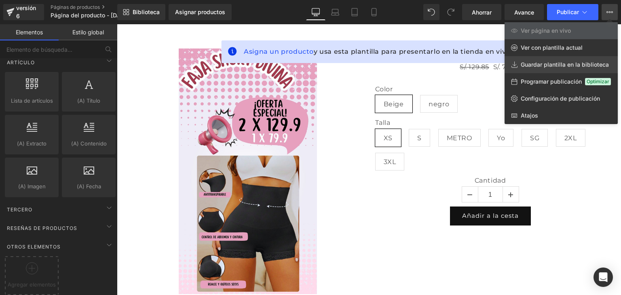
click at [566, 64] on font "Guardar plantilla en la biblioteca" at bounding box center [565, 64] width 88 height 7
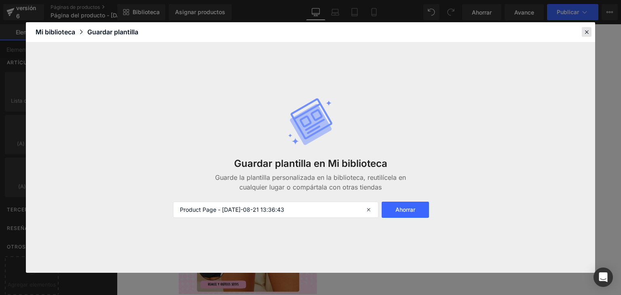
click at [588, 36] on icon at bounding box center [586, 31] width 7 height 7
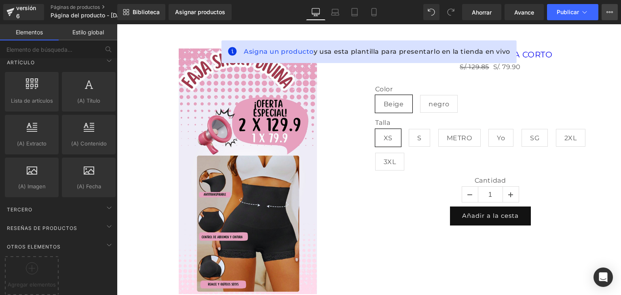
click at [610, 13] on icon at bounding box center [610, 12] width 6 height 6
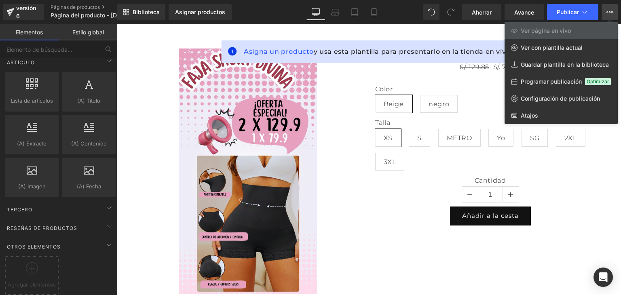
click at [610, 13] on icon at bounding box center [610, 12] width 6 height 6
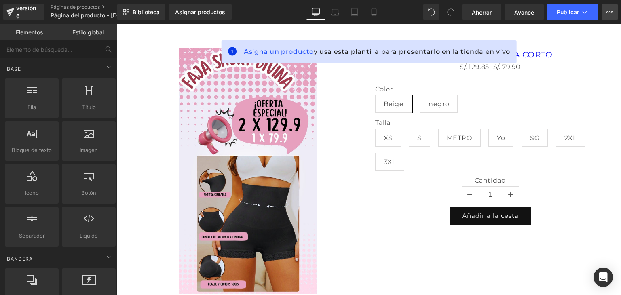
click at [610, 14] on icon at bounding box center [610, 12] width 6 height 6
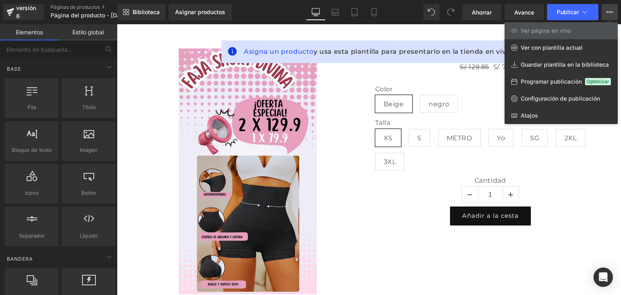
click at [610, 14] on icon at bounding box center [610, 12] width 6 height 6
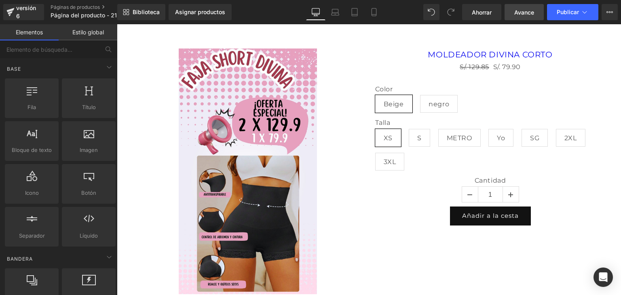
click at [525, 13] on font "Avance" at bounding box center [525, 12] width 20 height 7
click at [610, 16] on button "Ver página en vivo Ver con plantilla actual Guardar plantilla en la biblioteca …" at bounding box center [610, 12] width 16 height 16
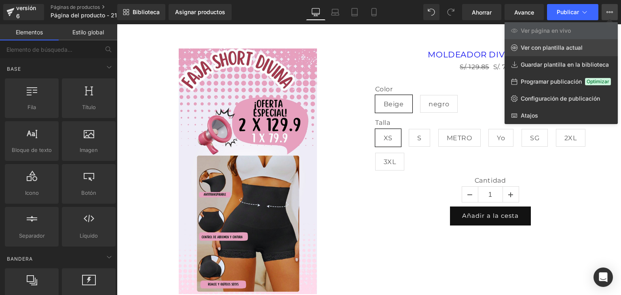
click at [558, 46] on font "Ver con plantilla actual" at bounding box center [552, 47] width 62 height 7
